Goal: Navigation & Orientation: Find specific page/section

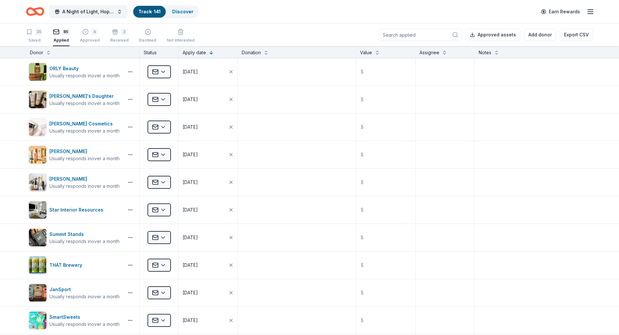
scroll to position [585, 0]
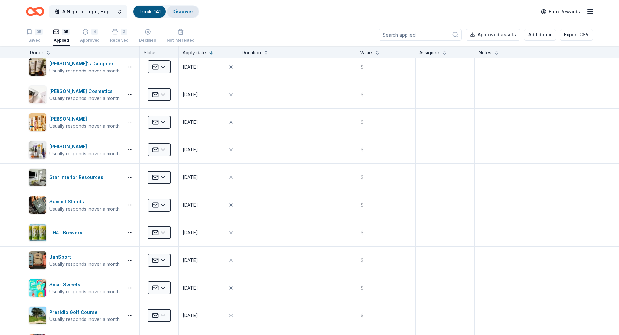
click at [188, 14] on link "Discover" at bounding box center [182, 12] width 21 height 6
click at [187, 11] on link "Discover" at bounding box center [182, 12] width 21 height 6
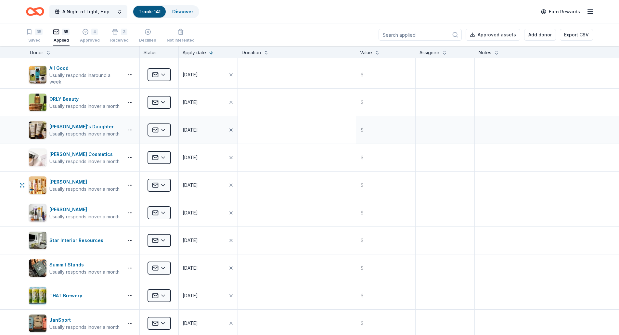
scroll to position [422, 0]
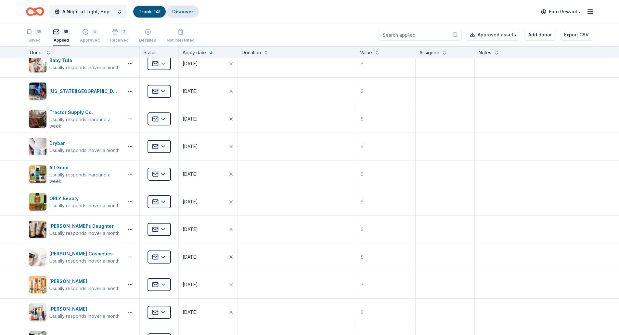
click at [182, 11] on link "Discover" at bounding box center [182, 12] width 21 height 6
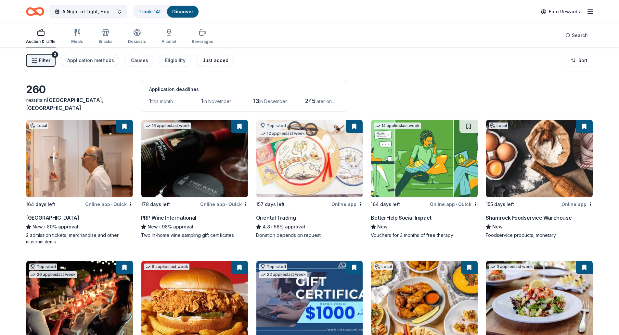
click at [219, 60] on div "Just added" at bounding box center [215, 61] width 26 height 8
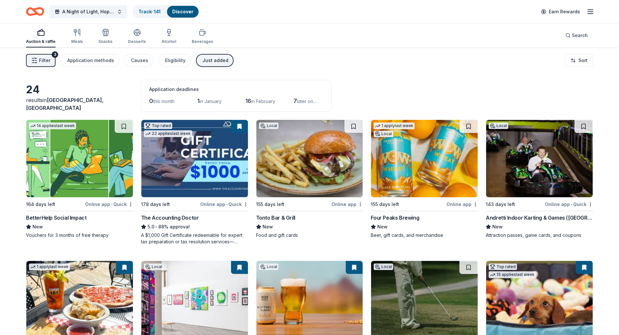
click at [71, 157] on img at bounding box center [79, 158] width 107 height 77
